Goal: Task Accomplishment & Management: Manage account settings

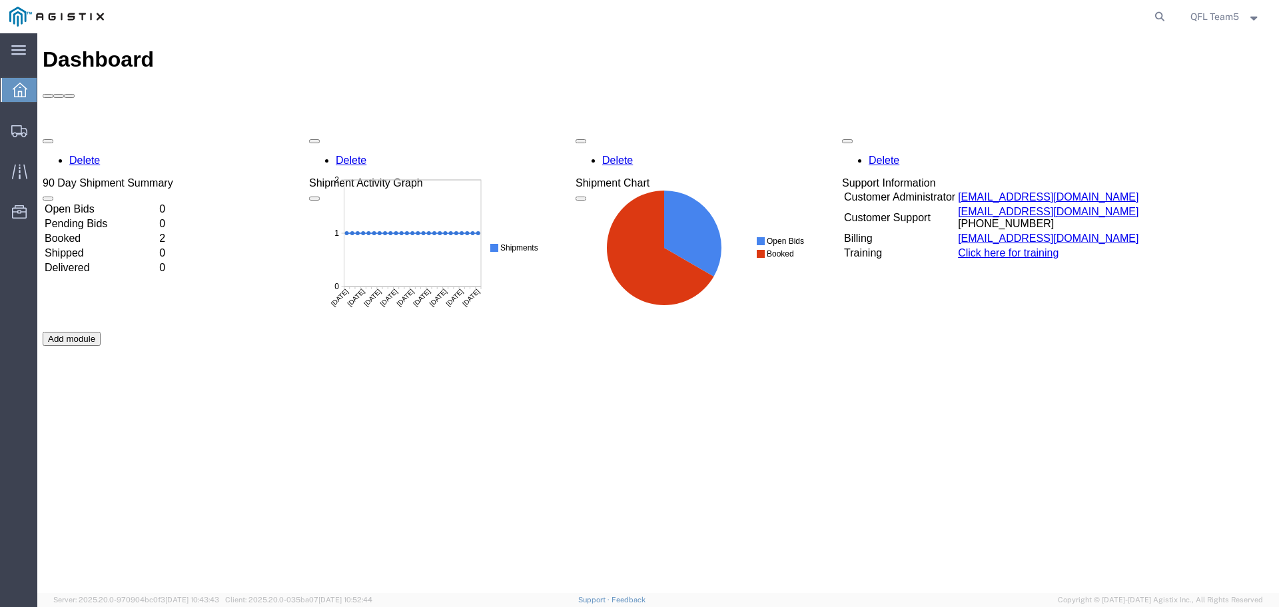
click at [115, 232] on td "Booked" at bounding box center [100, 238] width 113 height 13
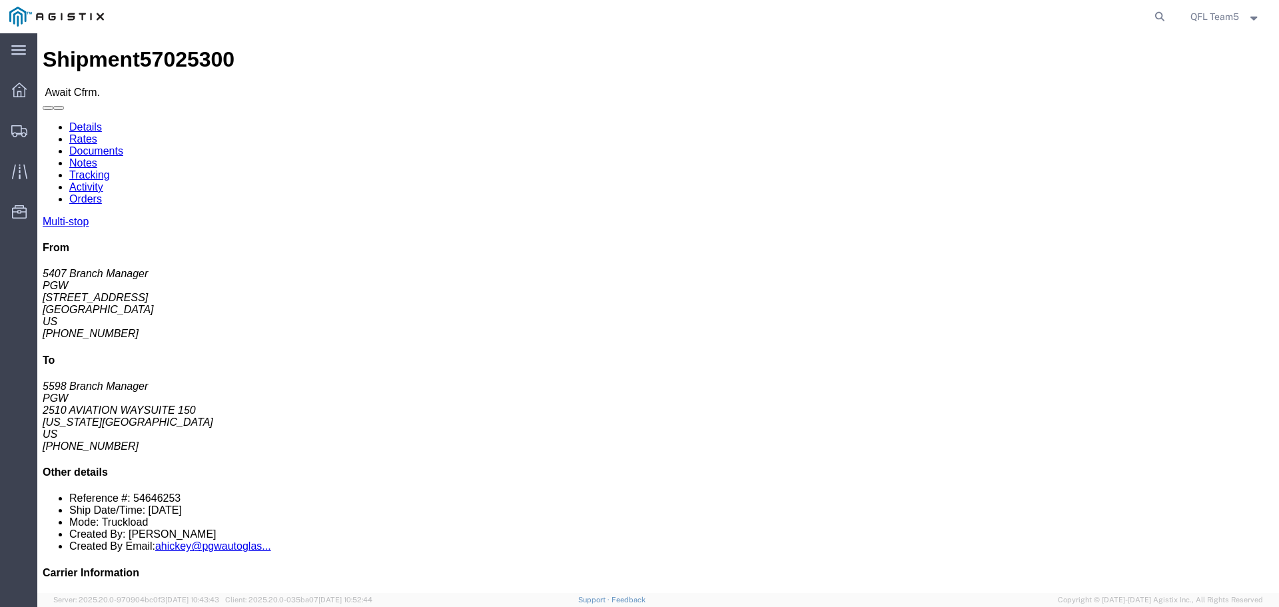
click link "Rates"
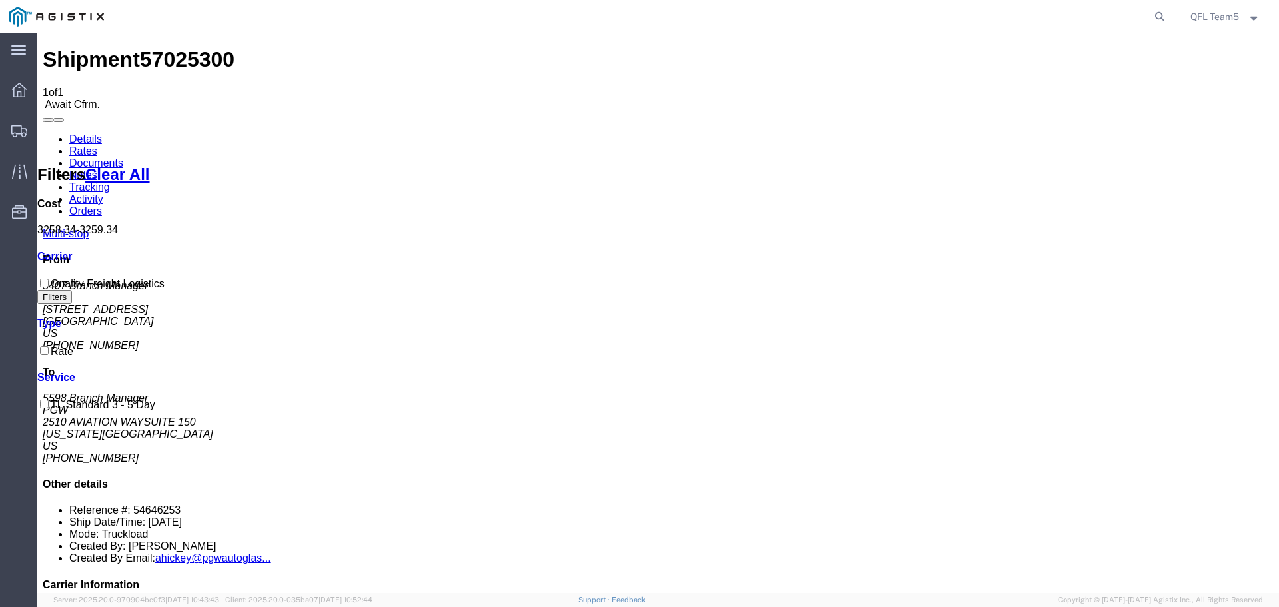
click at [86, 133] on link "Details" at bounding box center [85, 138] width 33 height 11
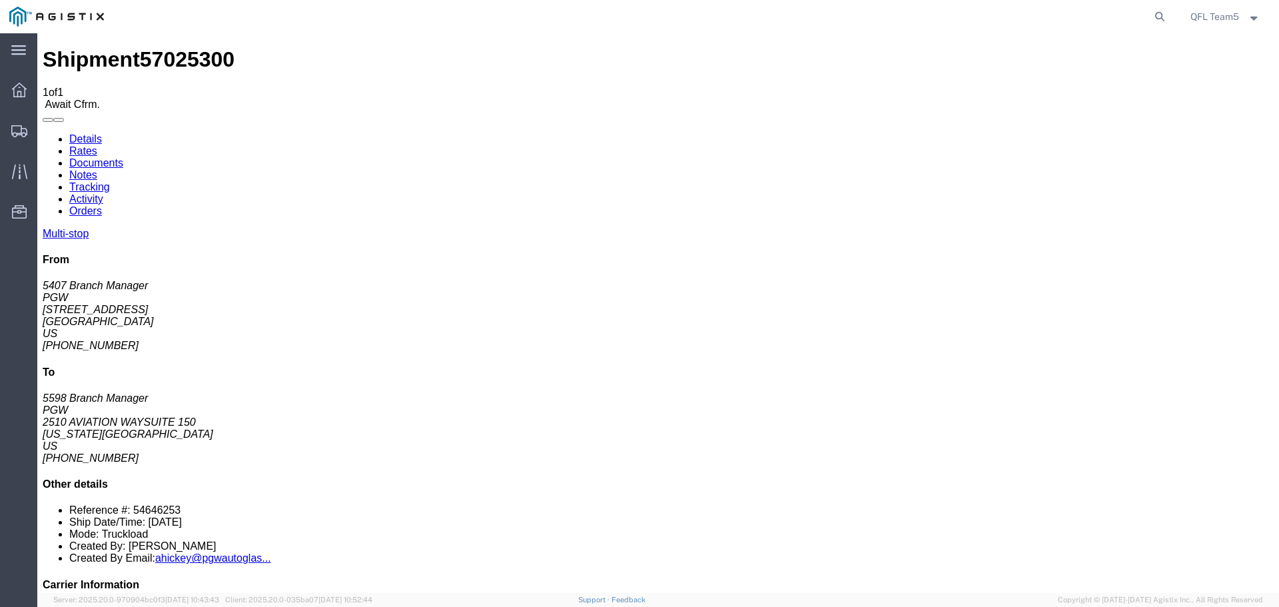
click link "Confirm"
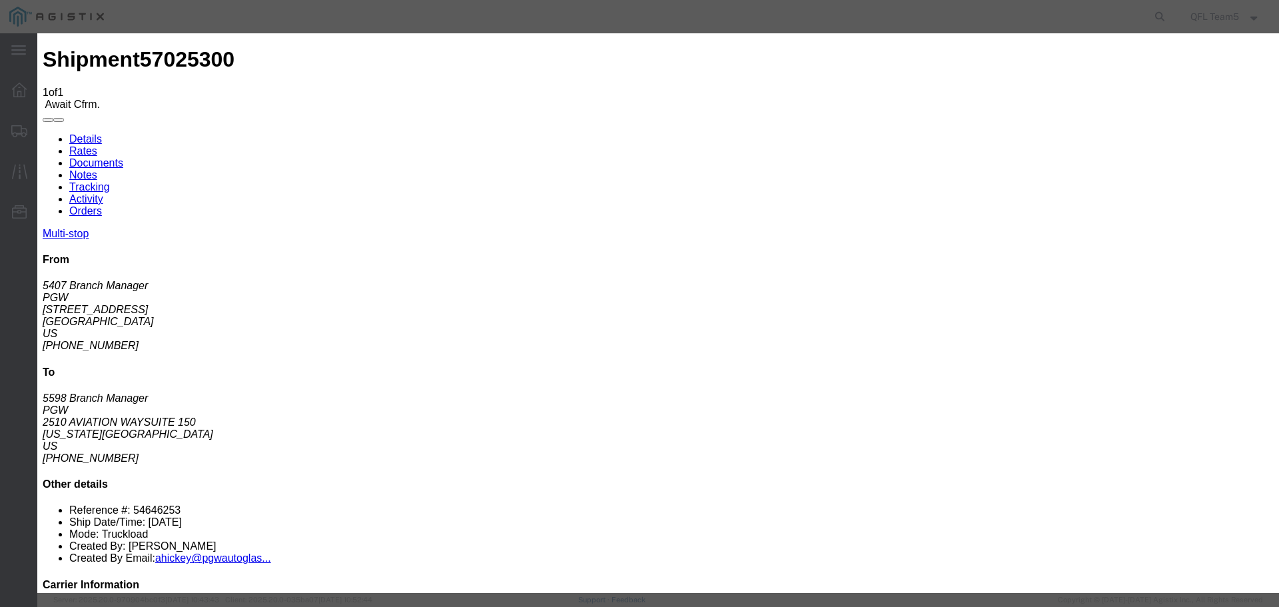
paste input "57025300"
type input "57025300"
click input "text"
type input "2"
type input "[PERSON_NAME]"
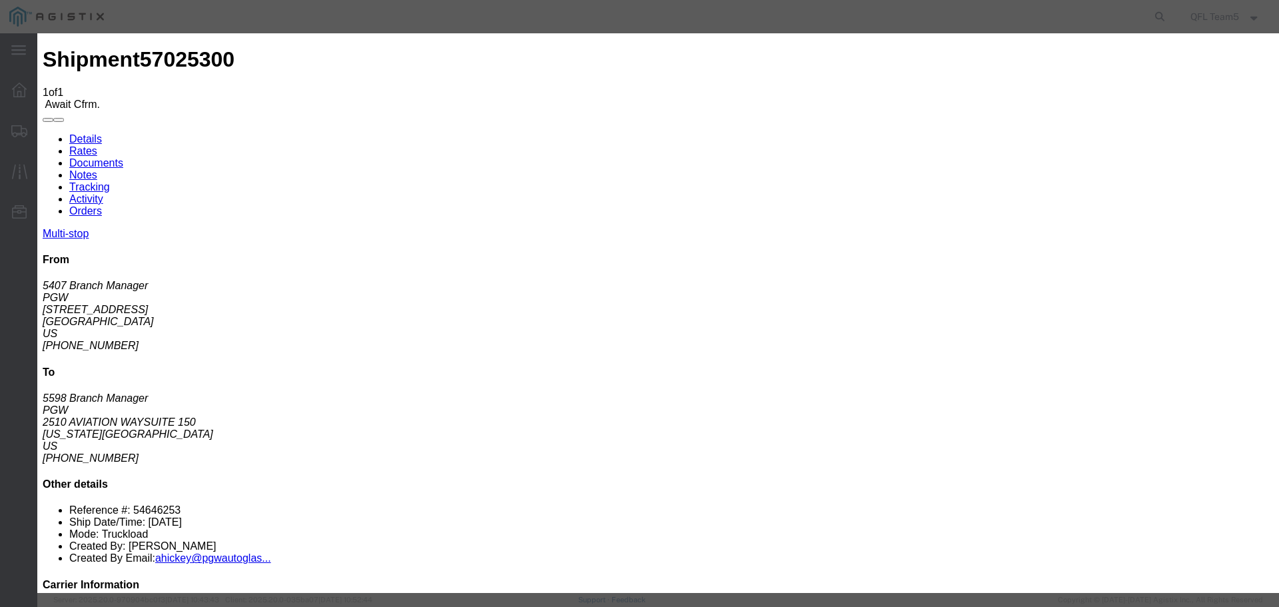
click input "text"
type input "2483139196"
click button "Submit"
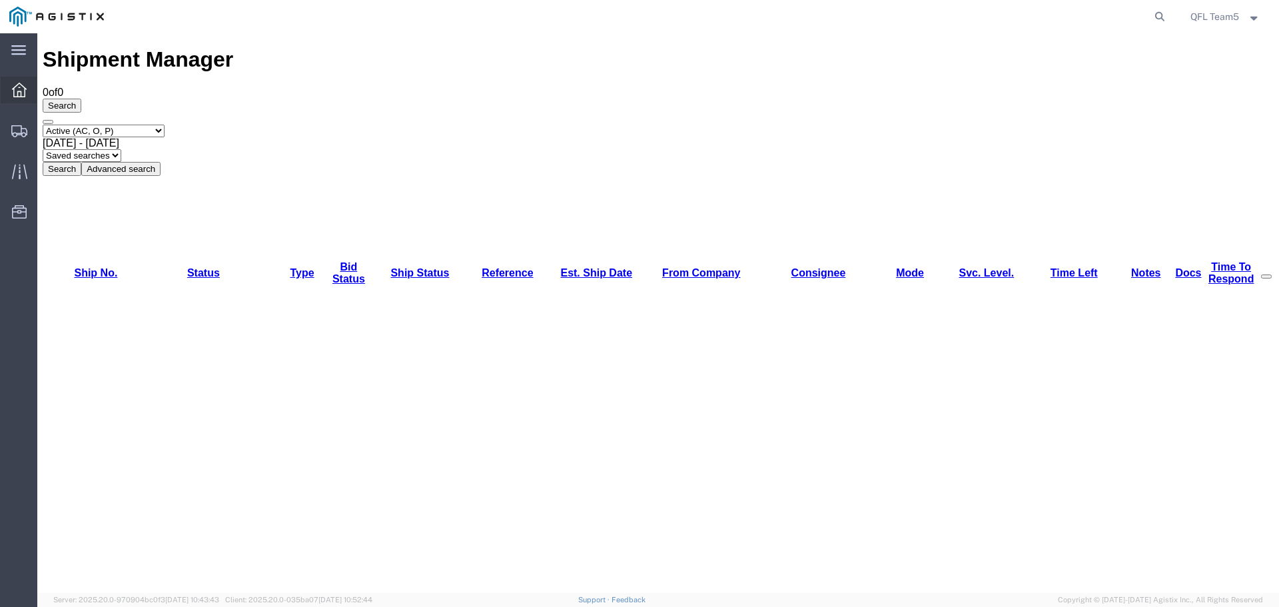
click at [46, 86] on span "Dashboard" at bounding box center [41, 90] width 9 height 27
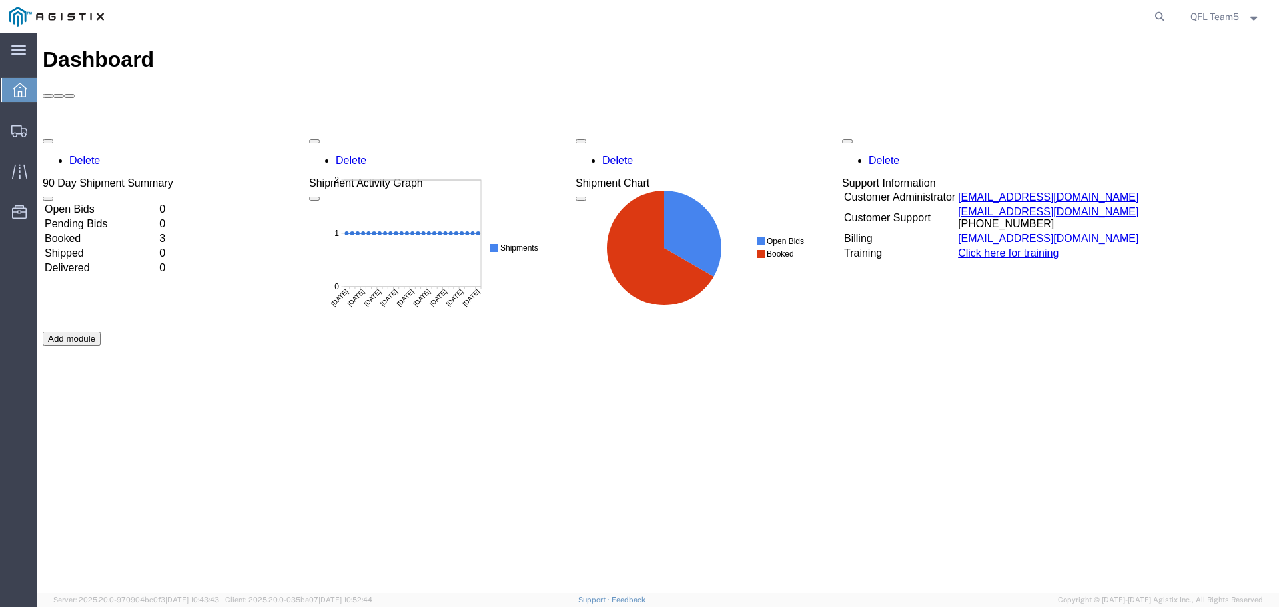
click at [103, 232] on td "Booked" at bounding box center [100, 238] width 113 height 13
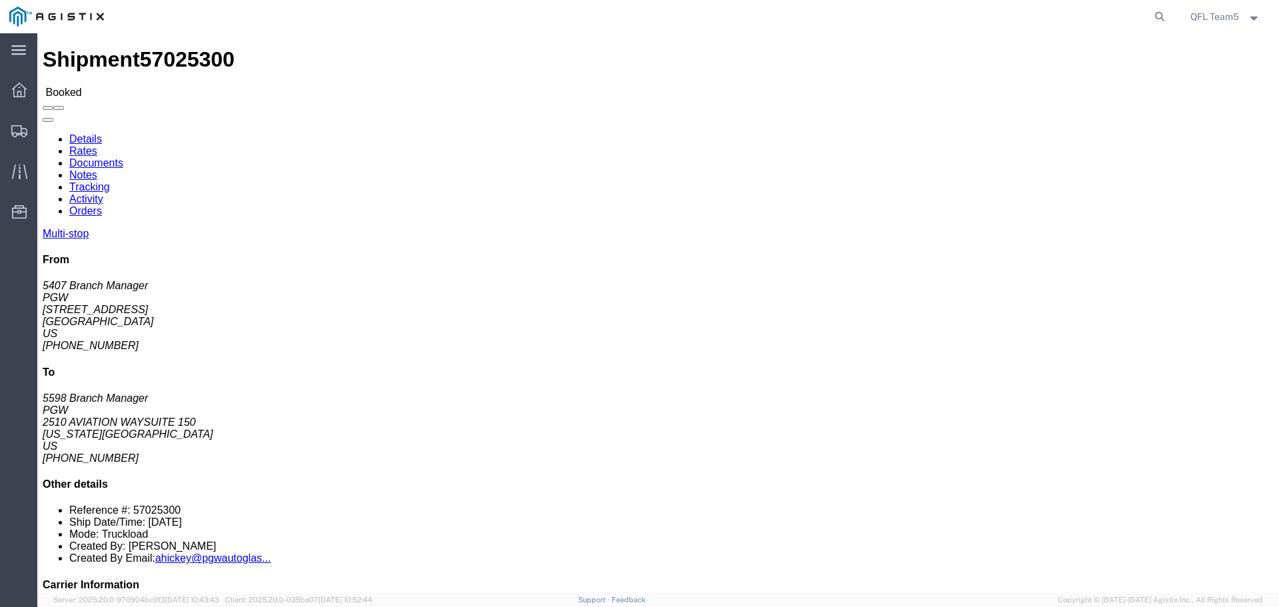
click link "Rates"
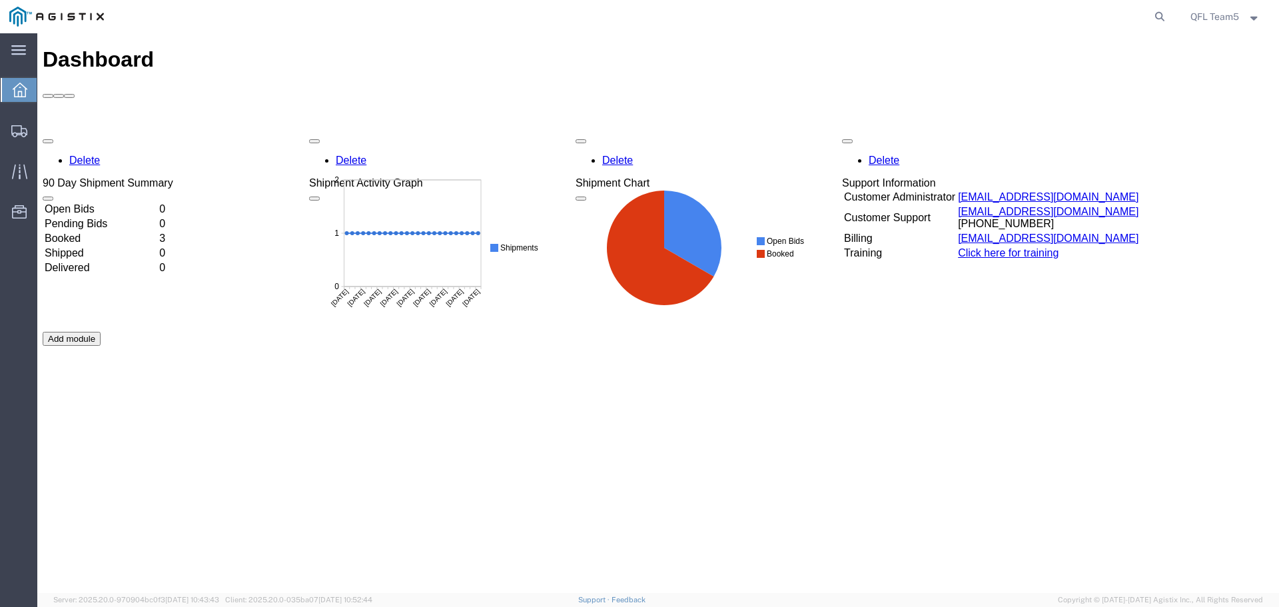
click at [87, 232] on td "Booked" at bounding box center [100, 238] width 113 height 13
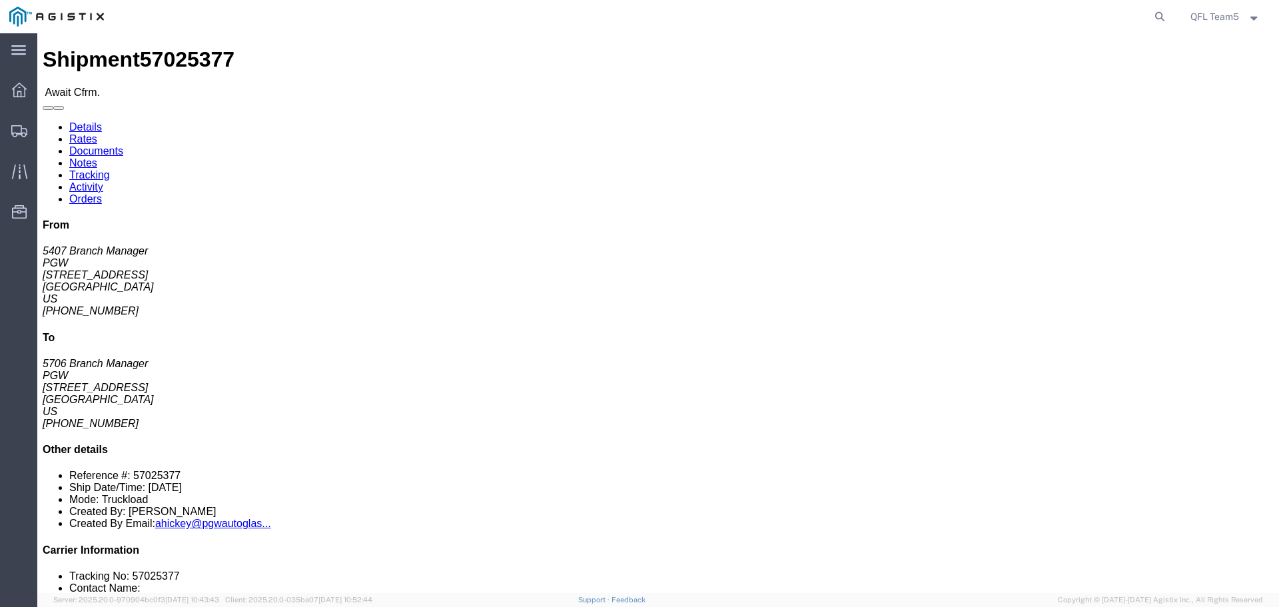
click button "Decline Shipment"
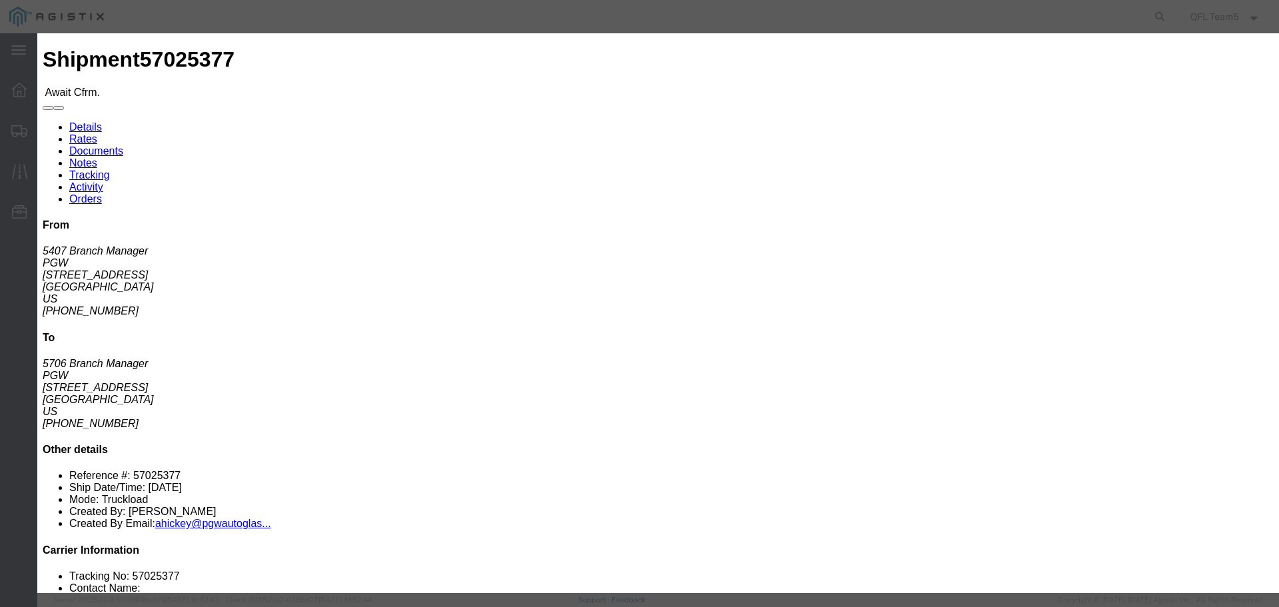
click select "Select Can't haul at contracted rate Can't meet deliver by date / time Can't me…"
select select "No equipment"
click select "Select Can't haul at contracted rate Can't meet deliver by date / time Can't me…"
click button "Decline"
